Goal: Task Accomplishment & Management: Complete application form

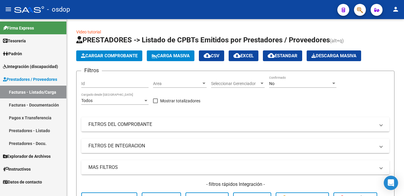
click at [125, 58] on span "Cargar Comprobante" at bounding box center [109, 55] width 57 height 5
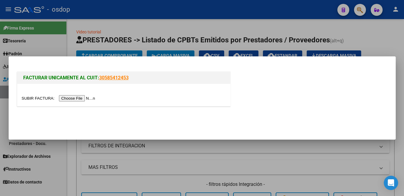
click at [38, 98] on input "file" at bounding box center [59, 98] width 75 height 6
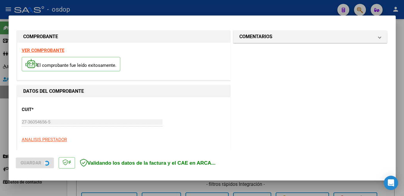
scroll to position [63, 0]
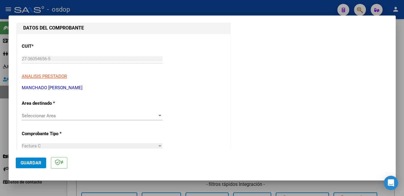
click at [60, 118] on span "Seleccionar Area" at bounding box center [90, 115] width 136 height 5
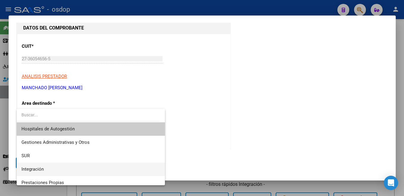
click at [37, 167] on span "Integración" at bounding box center [32, 168] width 22 height 5
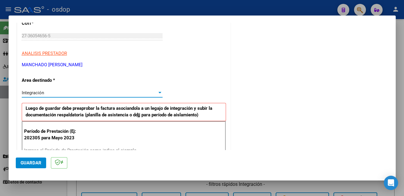
scroll to position [95, 0]
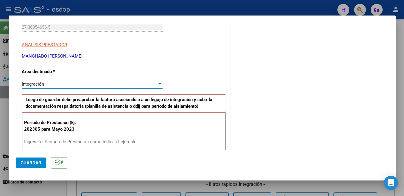
click at [60, 141] on input "Ingrese el Período de Prestación como indica el ejemplo" at bounding box center [93, 141] width 138 height 5
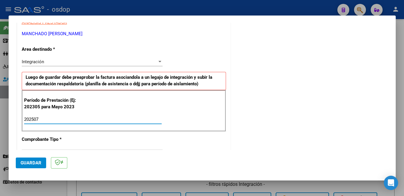
scroll to position [126, 0]
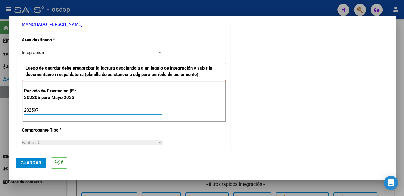
type input "202507"
click at [38, 165] on span "Guardar" at bounding box center [31, 162] width 21 height 5
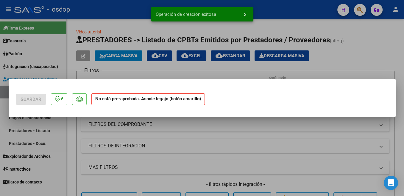
scroll to position [0, 0]
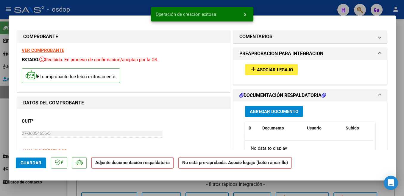
click at [292, 72] on button "add Asociar Legajo" at bounding box center [271, 69] width 53 height 11
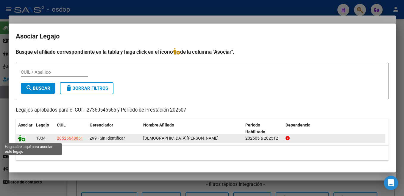
click at [21, 137] on icon at bounding box center [21, 138] width 7 height 7
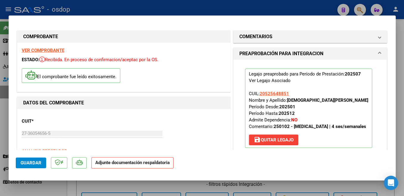
scroll to position [158, 0]
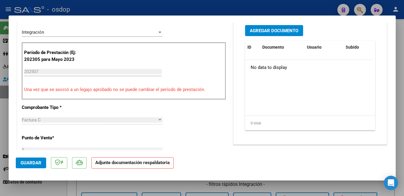
click at [294, 33] on span "Agregar Documento" at bounding box center [274, 30] width 49 height 5
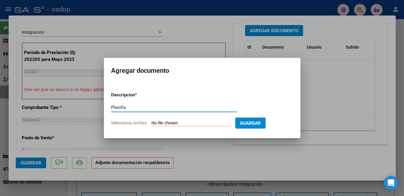
type input "Planilla"
click at [169, 123] on input "Seleccionar Archivo" at bounding box center [191, 123] width 79 height 6
type input "C:\fakepath\IMG_20250808_113804233_2.jpg"
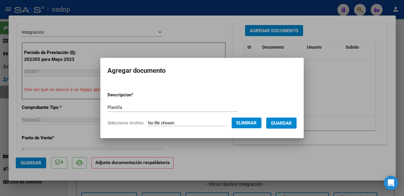
click at [284, 123] on span "Guardar" at bounding box center [281, 122] width 21 height 5
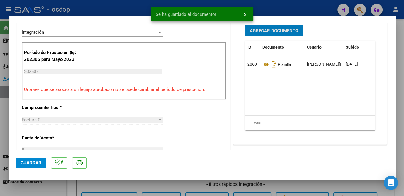
click at [27, 160] on span "Guardar" at bounding box center [31, 162] width 21 height 5
